Goal: Find specific page/section: Find specific page/section

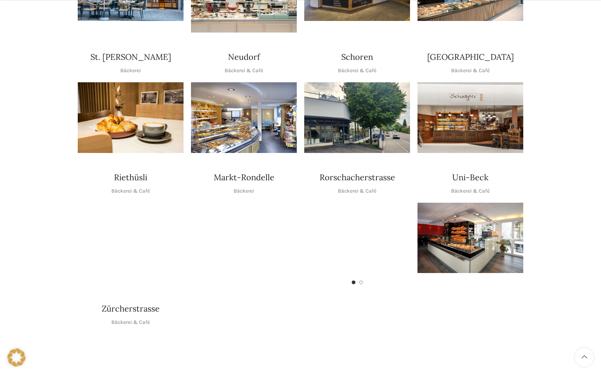
scroll to position [299, 0]
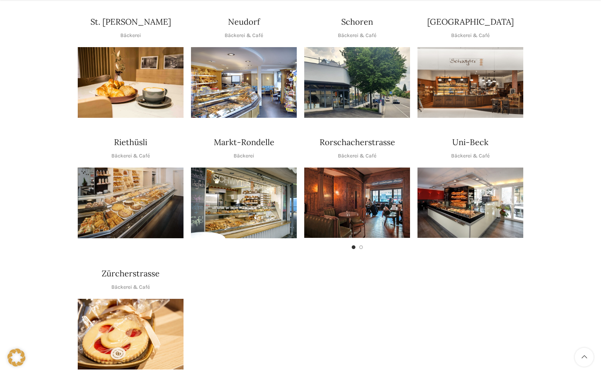
click at [122, 174] on img "1 / 1" at bounding box center [131, 202] width 106 height 71
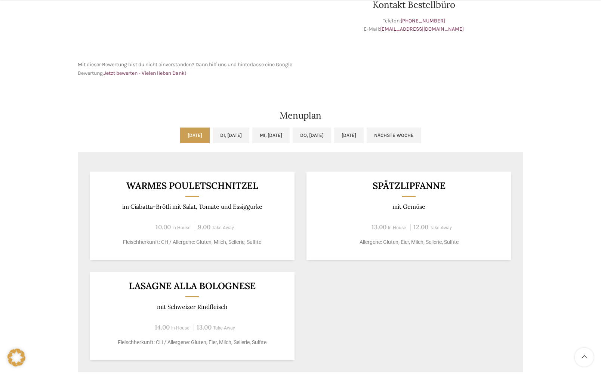
scroll to position [336, 0]
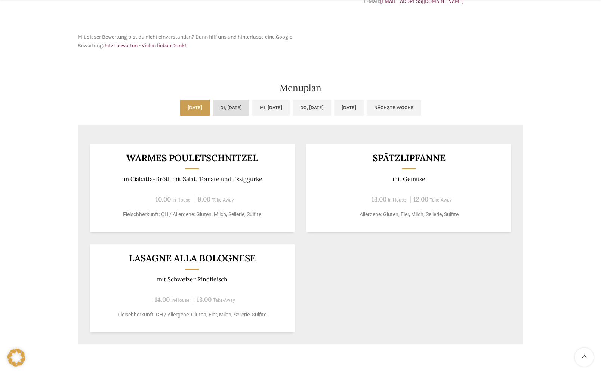
click at [233, 110] on link "Di, [DATE]" at bounding box center [231, 108] width 37 height 16
click at [256, 107] on link "Mi, [DATE]" at bounding box center [270, 108] width 37 height 16
click at [323, 111] on link "Do, [DATE]" at bounding box center [312, 108] width 39 height 16
click at [364, 109] on link "[DATE]" at bounding box center [349, 108] width 30 height 16
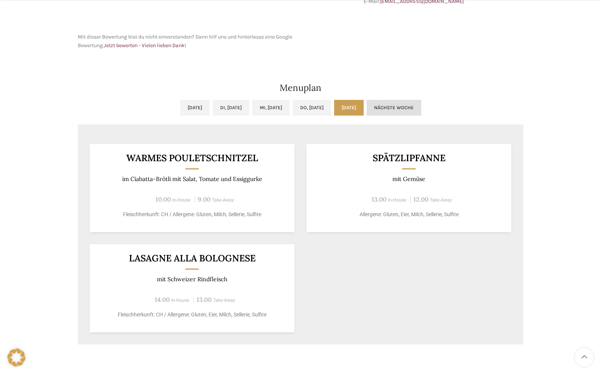
click at [421, 109] on link "Nächste Woche" at bounding box center [394, 108] width 55 height 16
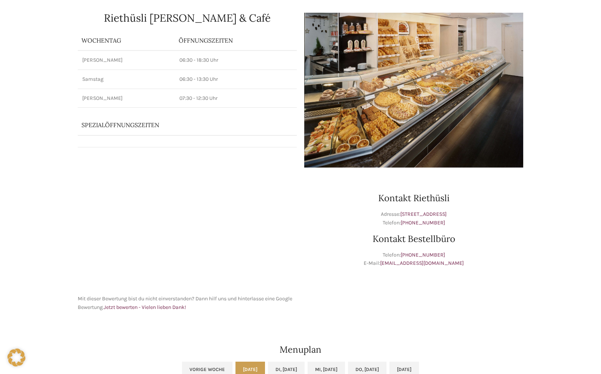
scroll to position [0, 0]
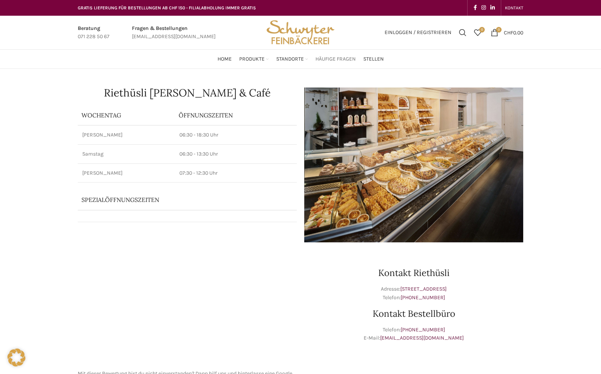
click at [344, 62] on span "Häufige Fragen" at bounding box center [336, 59] width 40 height 7
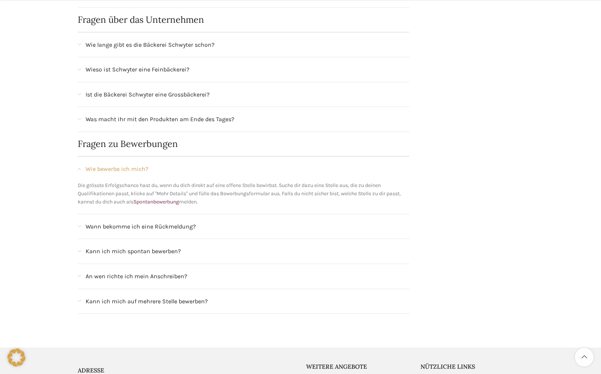
scroll to position [598, 0]
